Goal: Task Accomplishment & Management: Complete application form

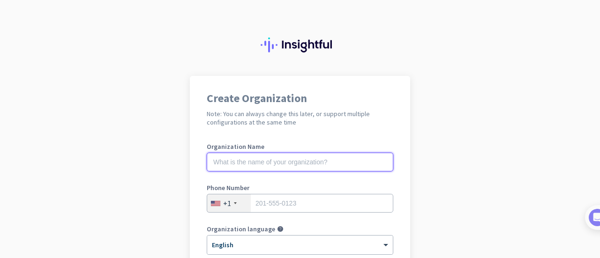
click at [256, 165] on input "text" at bounding box center [300, 162] width 187 height 19
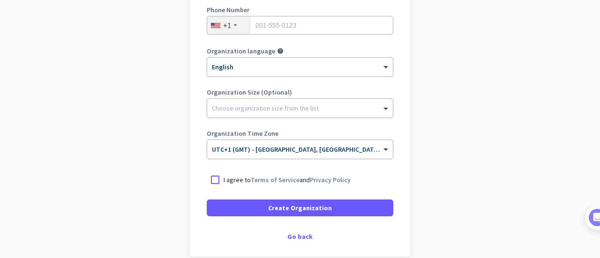
scroll to position [223, 0]
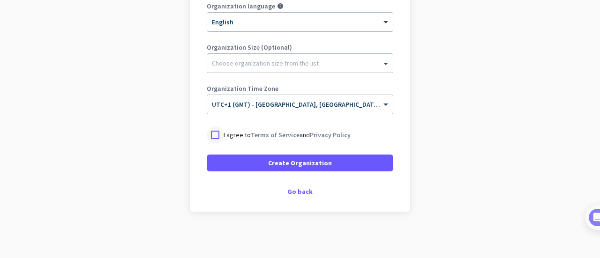
click at [211, 132] on div at bounding box center [215, 135] width 17 height 17
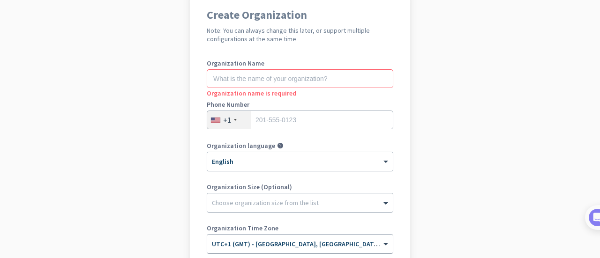
scroll to position [83, 0]
click at [232, 75] on input "text" at bounding box center [300, 79] width 187 height 19
click at [233, 114] on div "+1" at bounding box center [229, 121] width 44 height 18
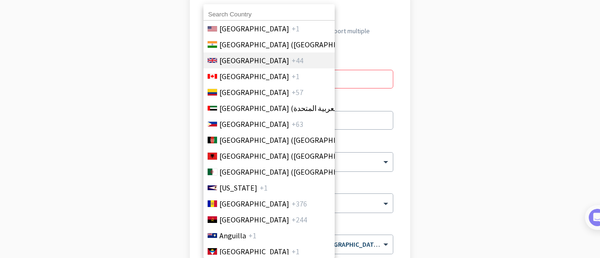
click at [226, 61] on span "[GEOGRAPHIC_DATA]" at bounding box center [254, 60] width 70 height 11
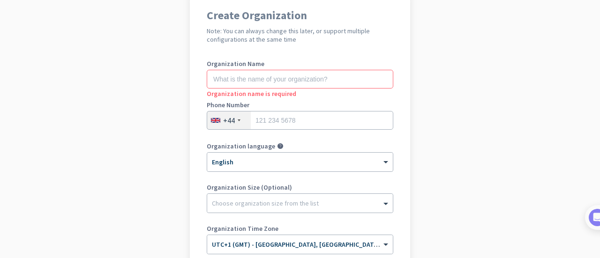
click at [429, 68] on app-onboarding-organization "Create Organization Note: You can always change this later, or support multiple…" at bounding box center [300, 196] width 600 height 406
click at [264, 77] on input "text" at bounding box center [300, 79] width 187 height 19
type input "a"
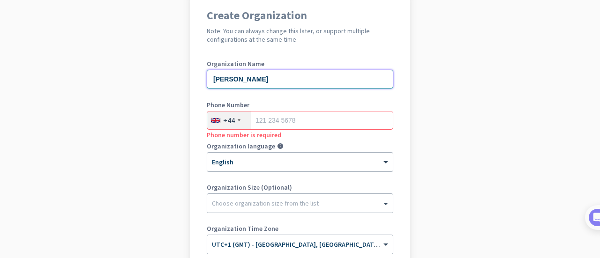
type input "[PERSON_NAME]"
click at [331, 30] on h2 "Note: You can always change this later, or support multiple configurations at t…" at bounding box center [300, 35] width 187 height 17
click at [269, 119] on input "tel" at bounding box center [300, 120] width 187 height 19
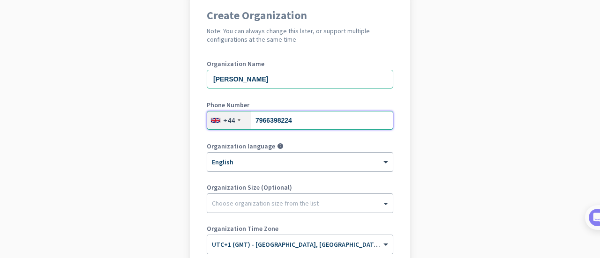
type input "7966398224"
click at [379, 97] on div "Organization Name [PERSON_NAME]" at bounding box center [300, 79] width 187 height 38
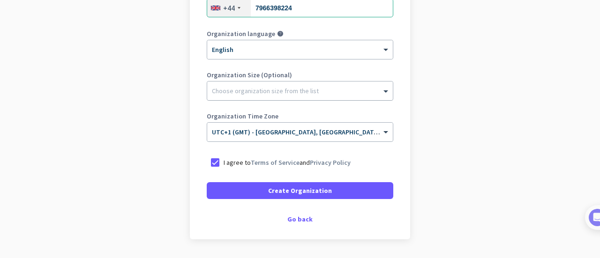
scroll to position [223, 0]
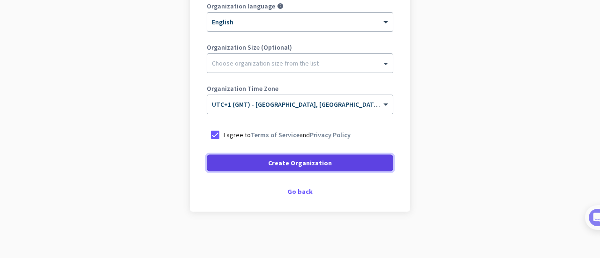
click at [292, 170] on span at bounding box center [300, 163] width 187 height 23
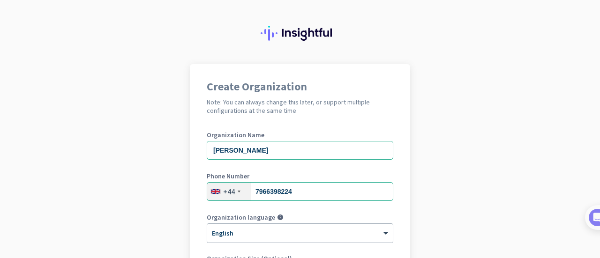
scroll to position [8, 0]
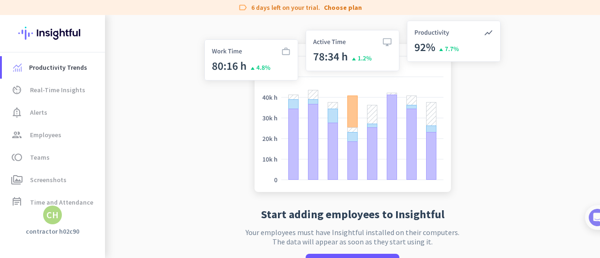
click at [213, 158] on img at bounding box center [352, 108] width 310 height 187
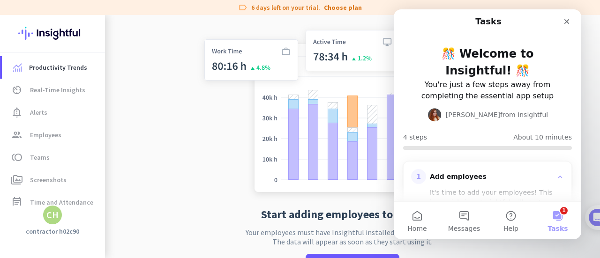
click at [451, 174] on div "Add employees" at bounding box center [491, 177] width 123 height 9
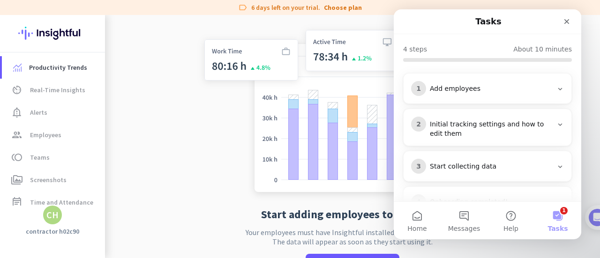
scroll to position [116, 0]
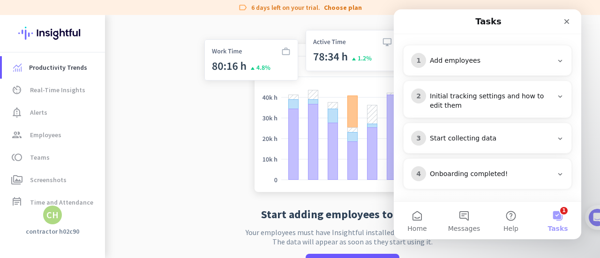
click at [475, 59] on div "Add employees" at bounding box center [491, 60] width 123 height 9
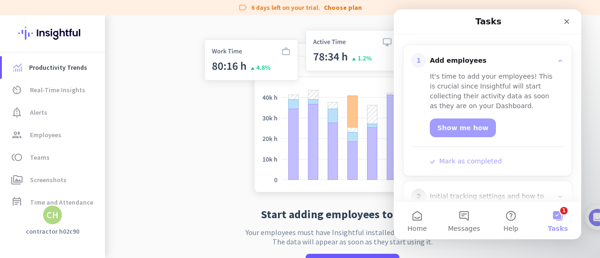
click at [191, 135] on app-no-employees "Start adding employees to Insightful Your employees must have Insightful instal…" at bounding box center [352, 155] width 495 height 281
click at [460, 124] on link "Show me how" at bounding box center [463, 128] width 66 height 19
